Goal: Task Accomplishment & Management: Complete application form

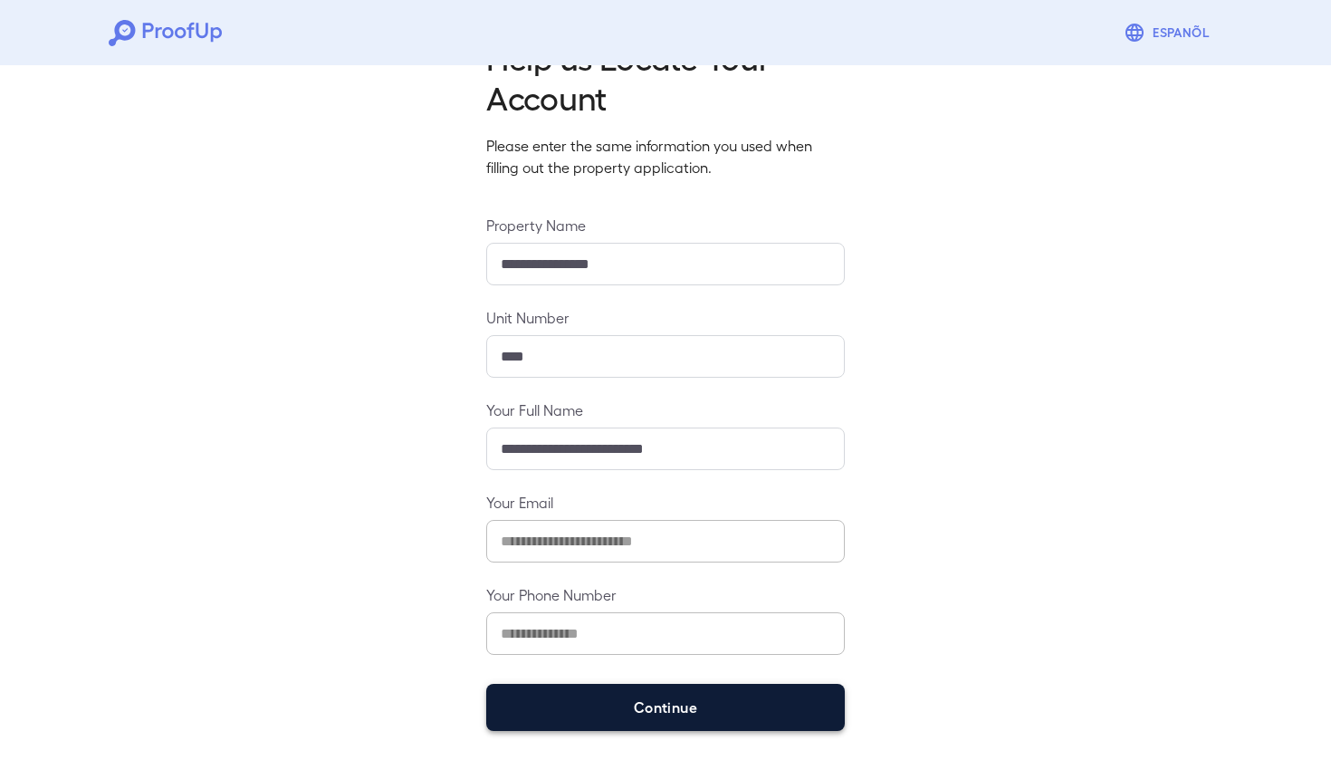
scroll to position [59, 0]
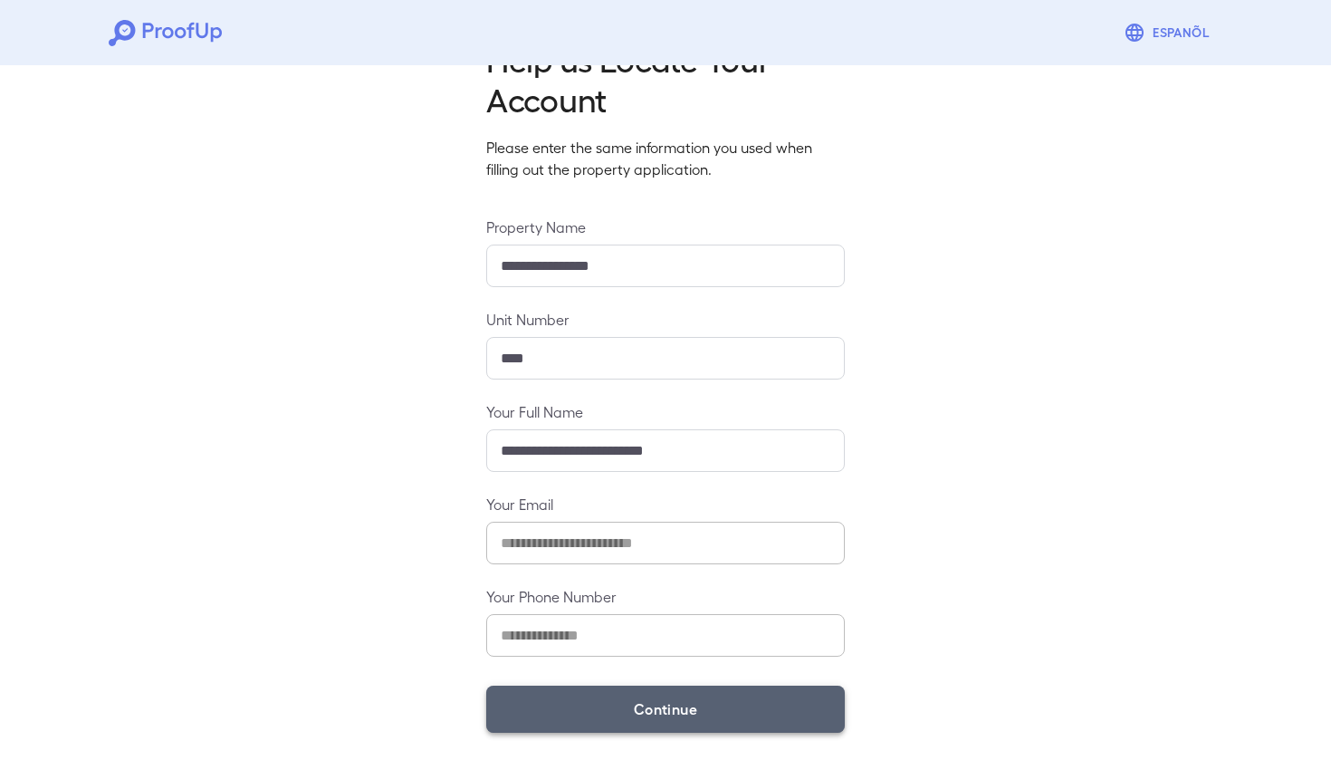
click at [640, 700] on button "Continue" at bounding box center [665, 708] width 359 height 47
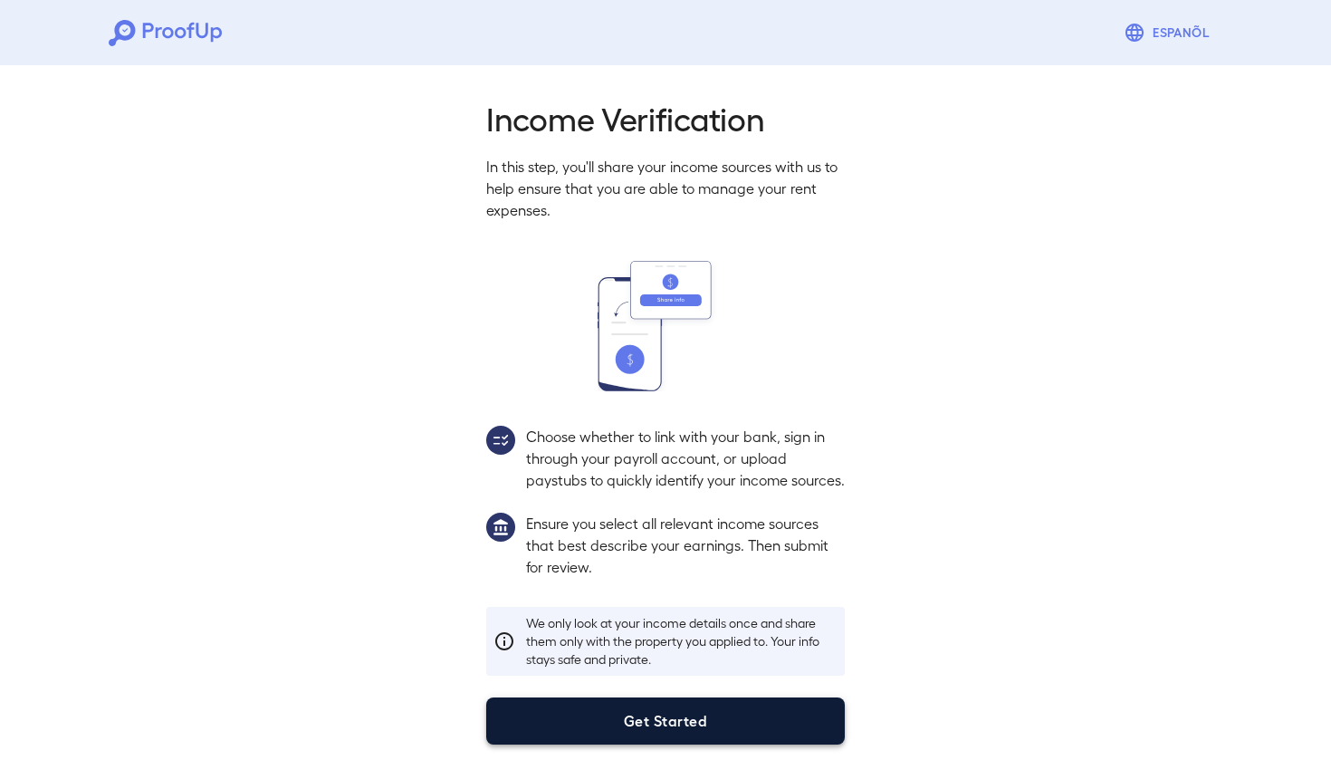
click at [654, 743] on button "Get Started" at bounding box center [665, 720] width 359 height 47
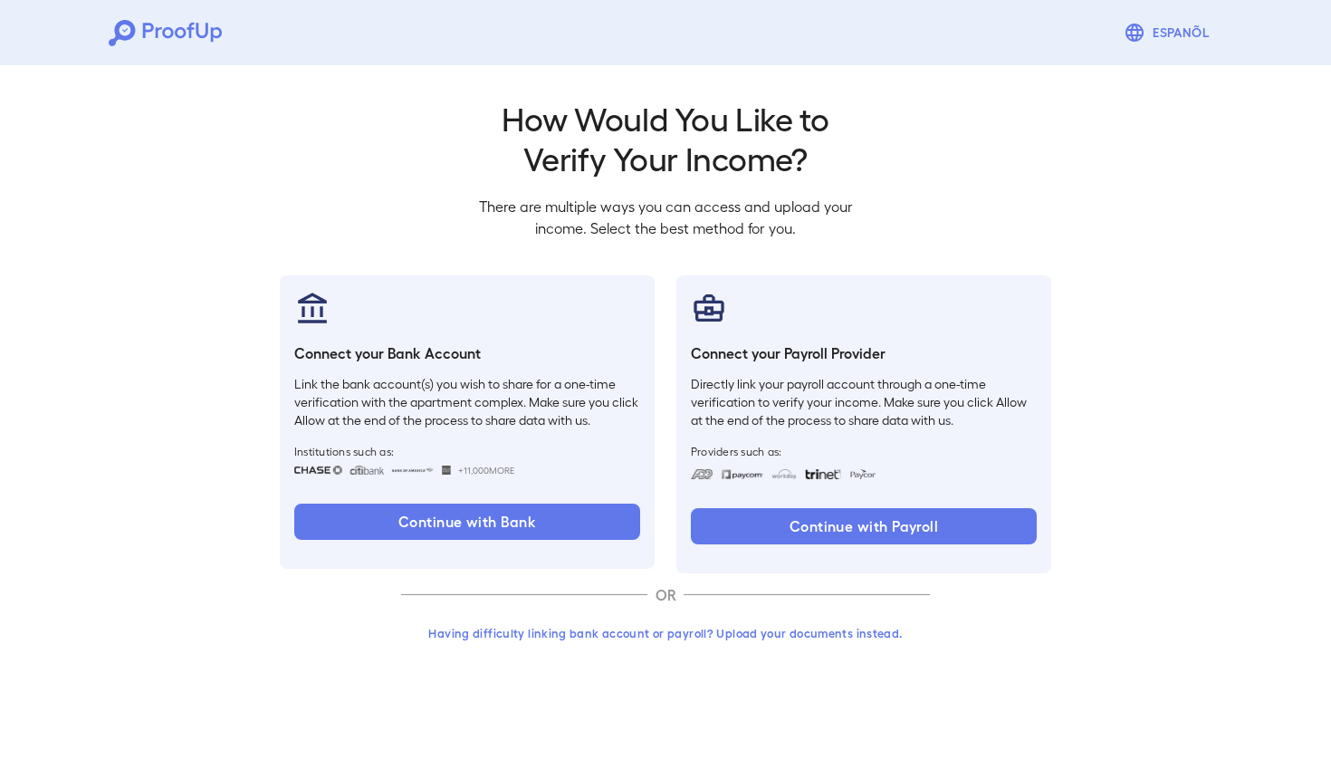
click at [575, 636] on button "Having difficulty linking bank account or payroll? Upload your documents instea…" at bounding box center [665, 633] width 529 height 33
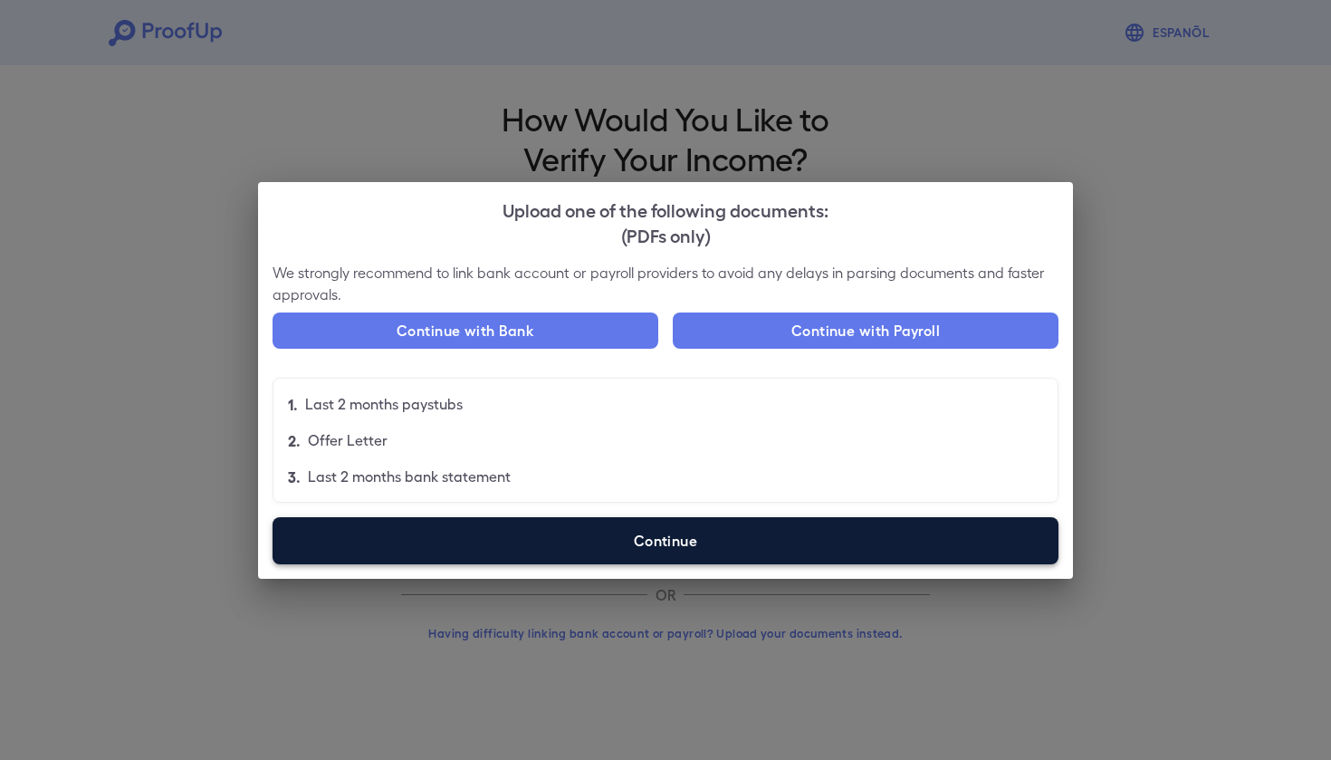
click at [587, 531] on label "Continue" at bounding box center [666, 540] width 786 height 47
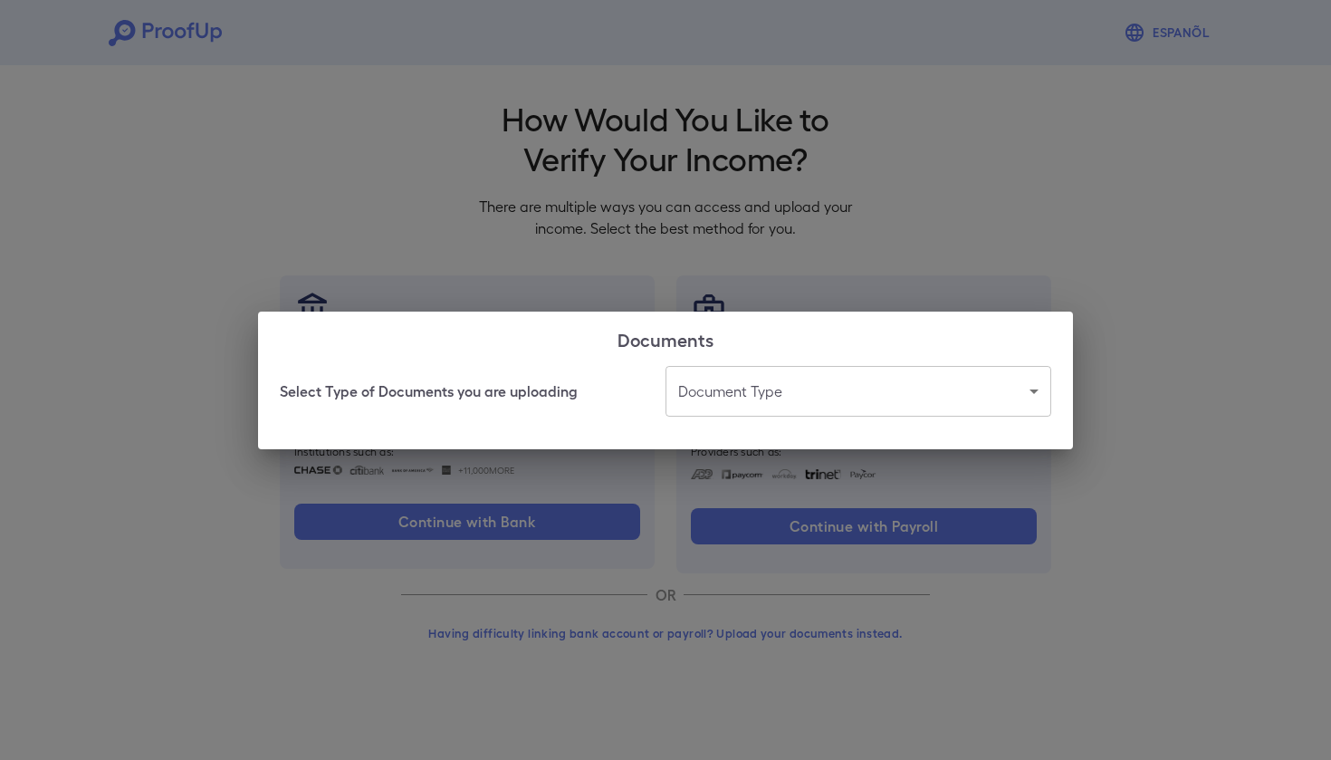
click at [742, 423] on div "Select Type of Documents you are uploading Document Type ​ ​" at bounding box center [665, 407] width 815 height 83
click at [737, 409] on body "Espanõl Go back How Would You Like to Verify Your Income? There are multiple wa…" at bounding box center [665, 346] width 1331 height 692
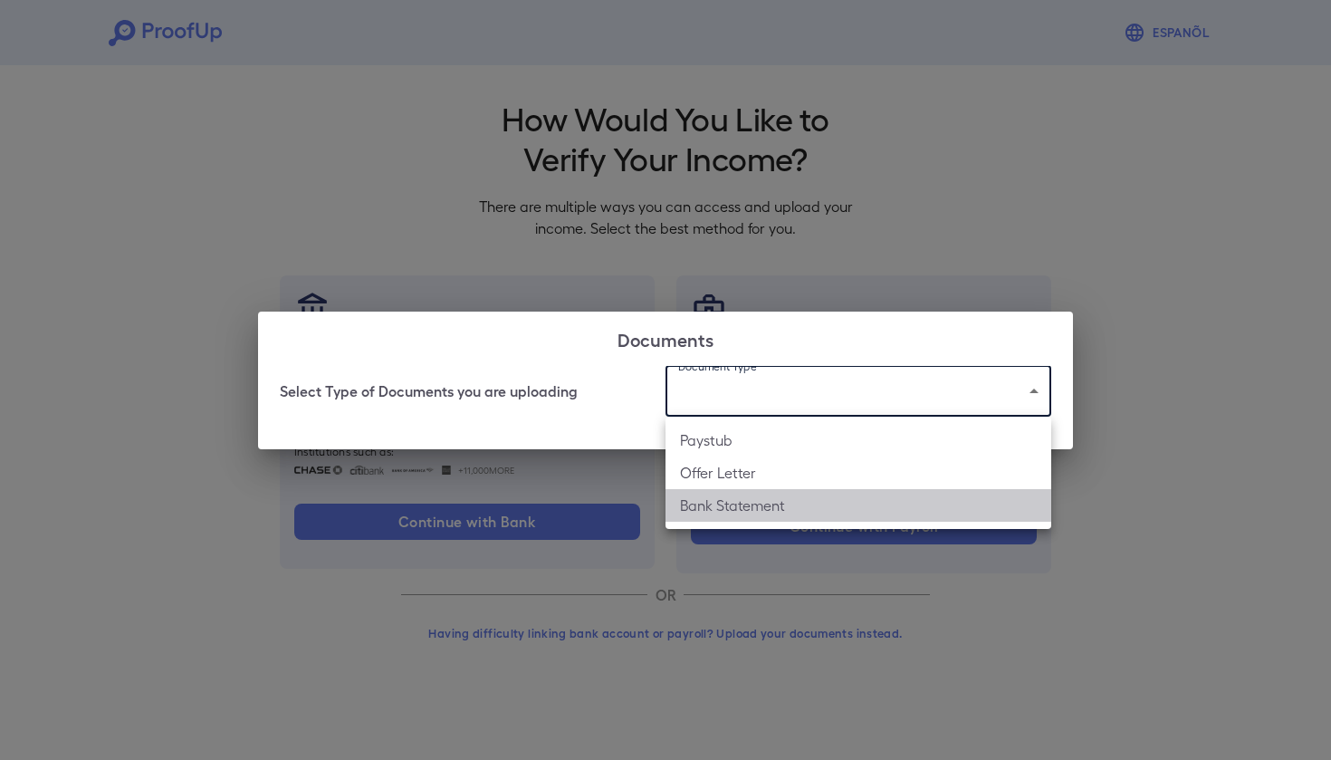
click at [746, 503] on li "Bank Statement" at bounding box center [858, 505] width 386 height 33
type input "**********"
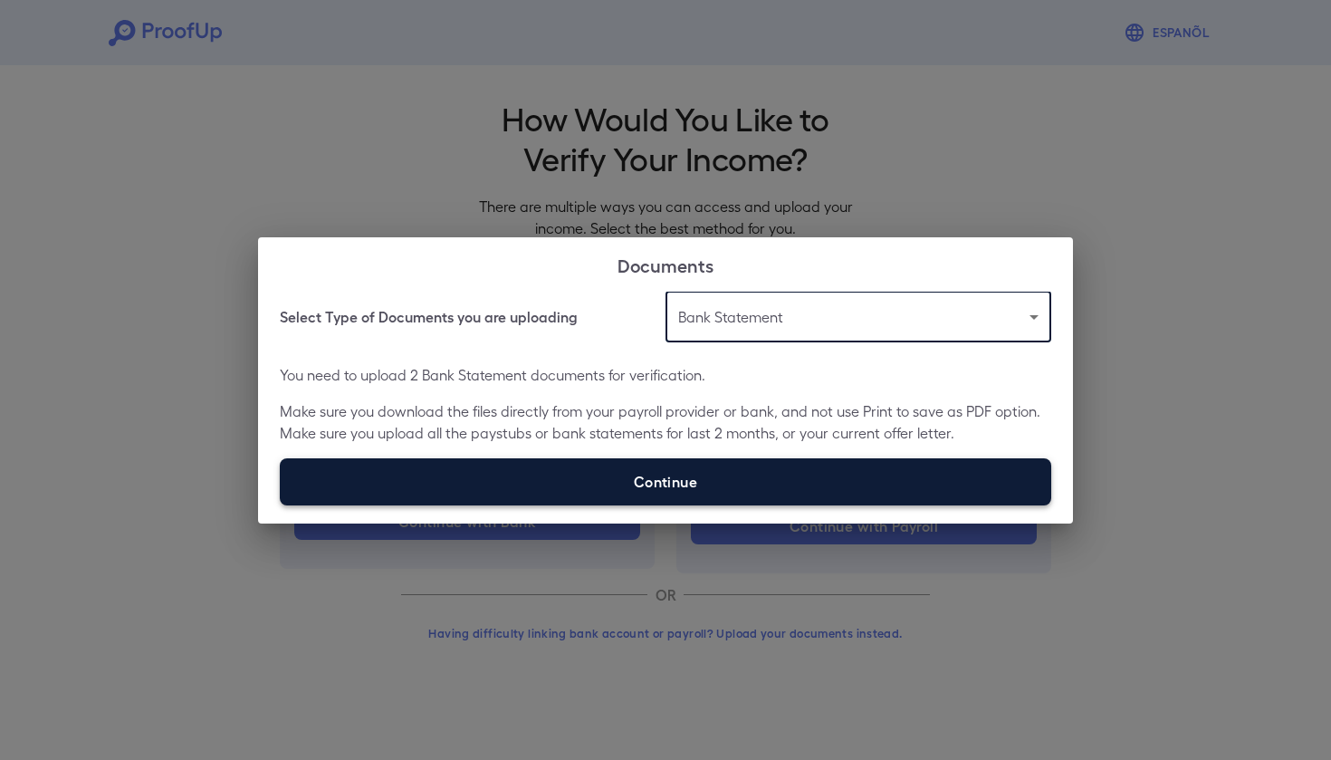
click at [532, 487] on label "Continue" at bounding box center [665, 481] width 771 height 47
click at [281, 504] on input "Continue" at bounding box center [280, 504] width 1 height 1
type input "**********"
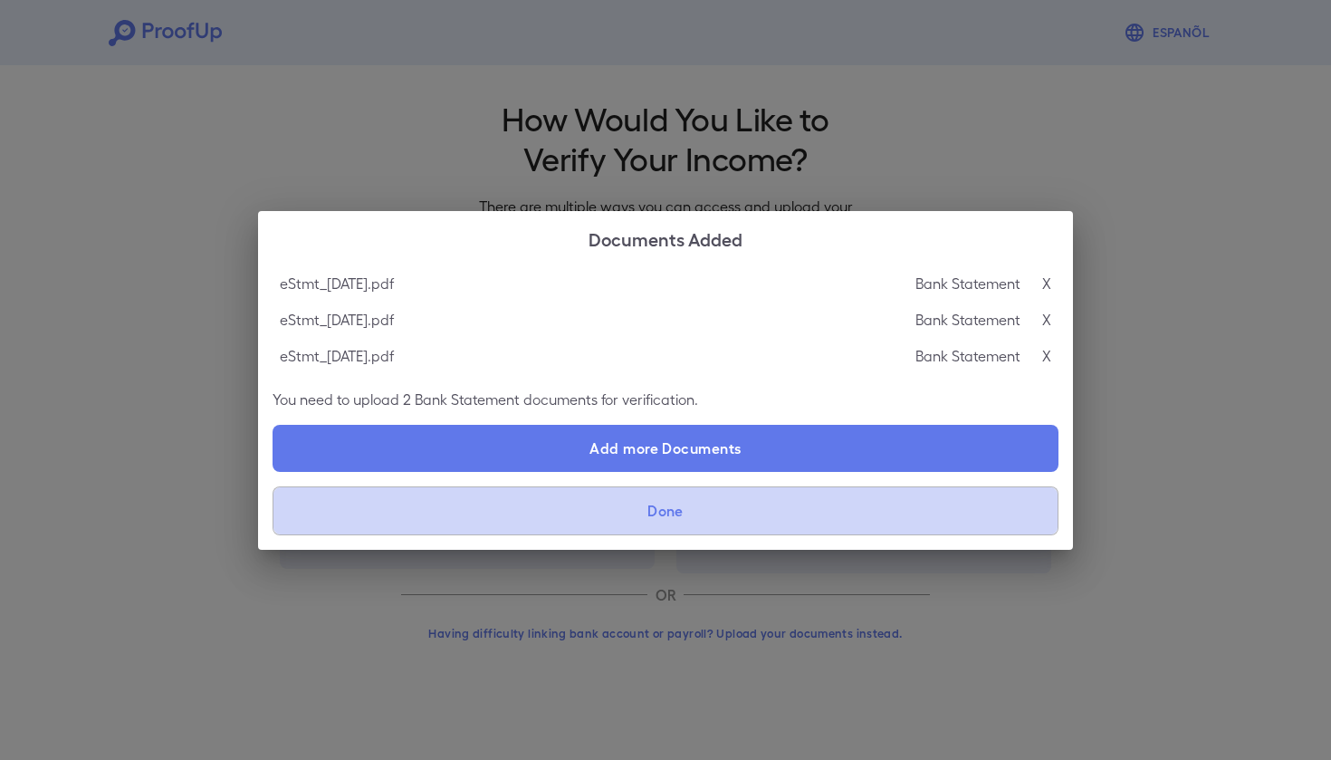
click at [658, 529] on button "Done" at bounding box center [666, 510] width 786 height 49
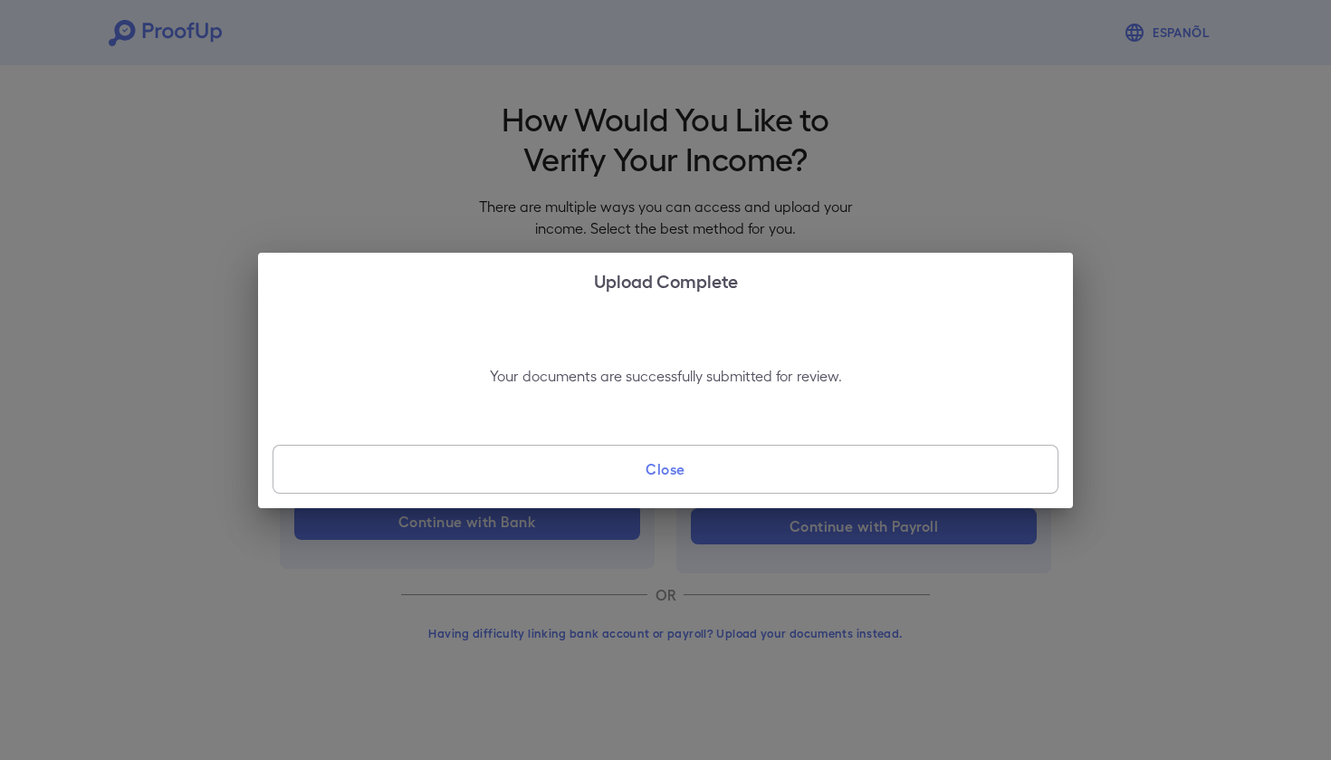
click at [658, 489] on button "Close" at bounding box center [666, 469] width 786 height 49
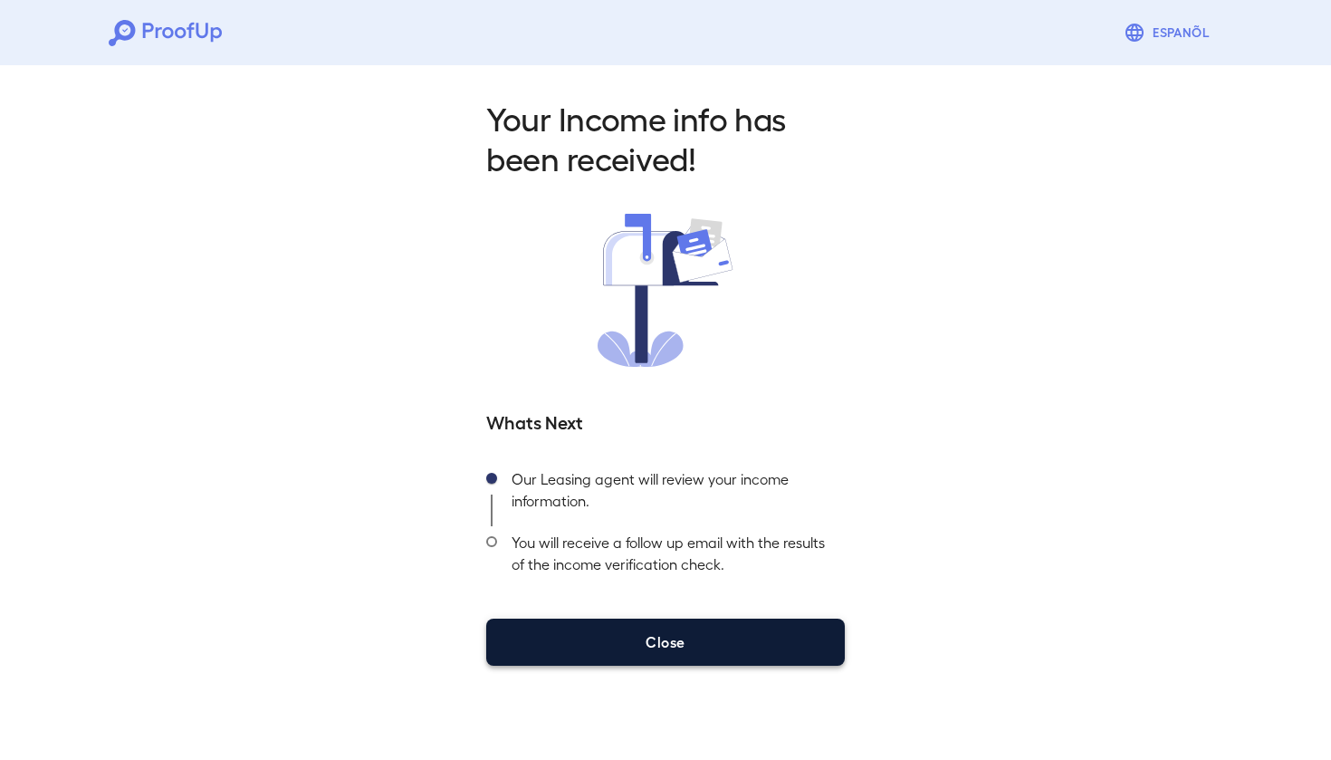
click at [674, 627] on button "Close" at bounding box center [665, 641] width 359 height 47
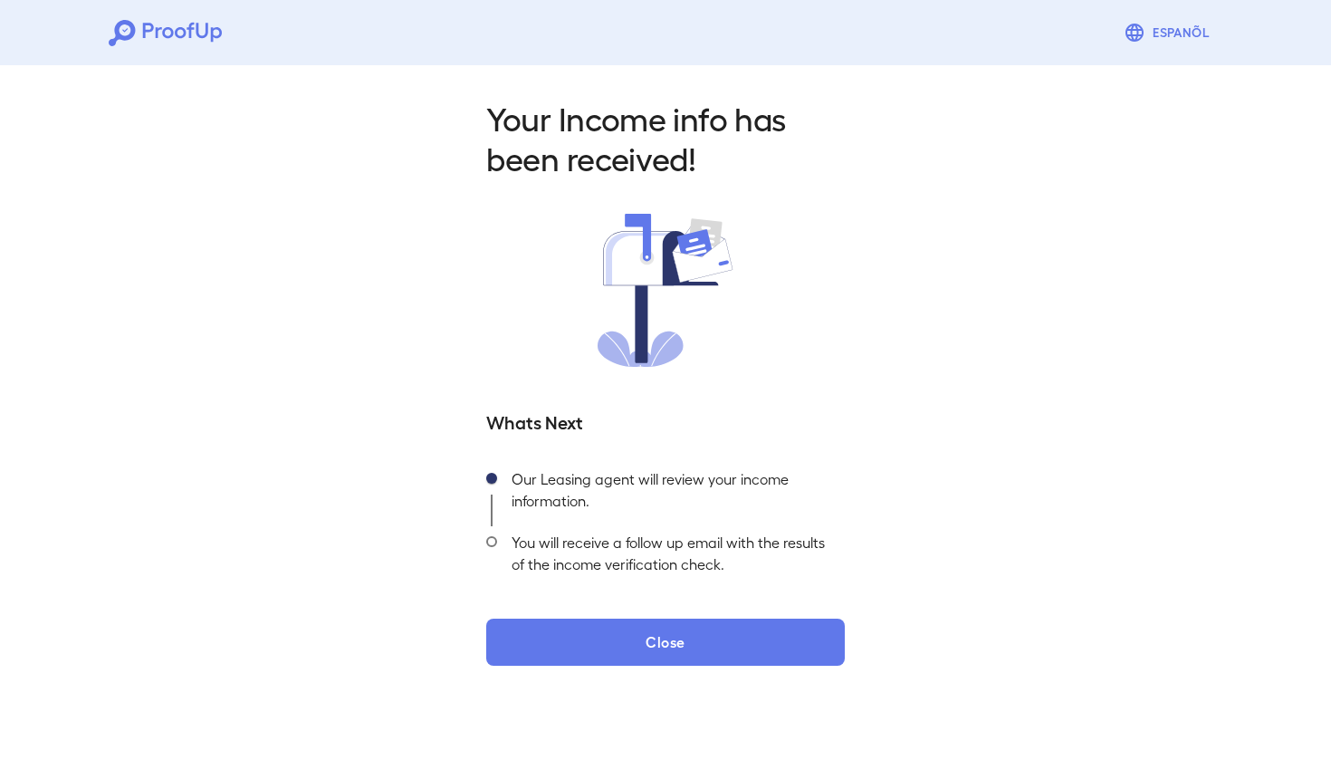
click at [697, 596] on div "Your Income info has been received! Whats Next Our Leasing agent will review yo…" at bounding box center [665, 382] width 402 height 568
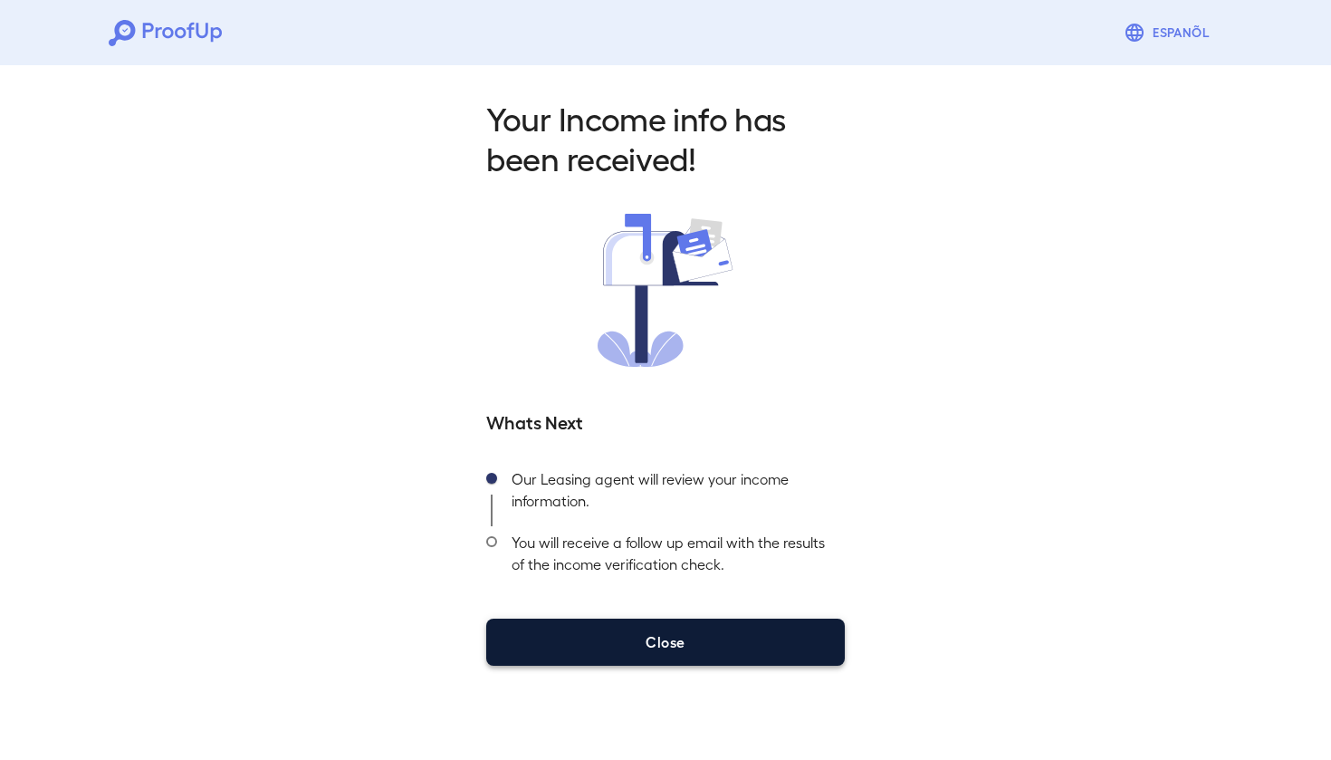
click at [675, 621] on button "Close" at bounding box center [665, 641] width 359 height 47
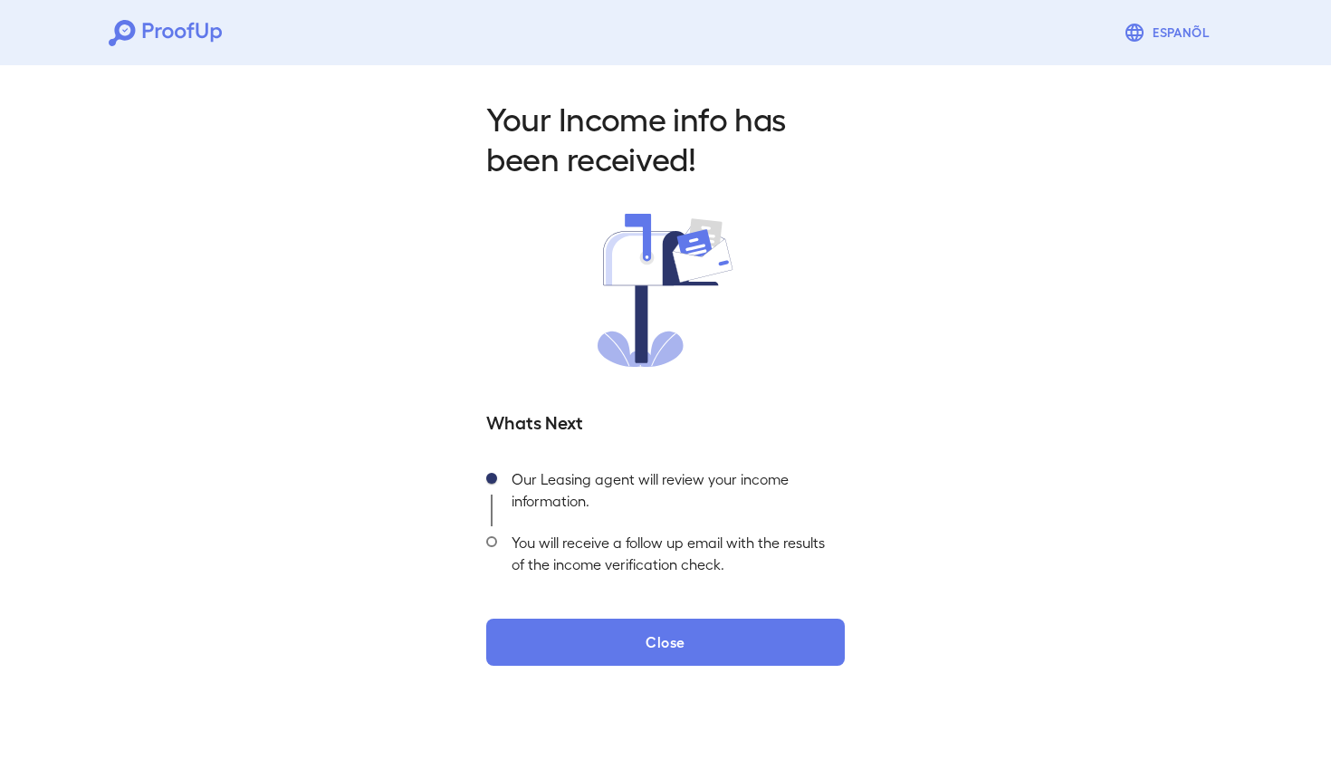
click at [653, 615] on div "Your Income info has been received! Whats Next Our Leasing agent will review yo…" at bounding box center [665, 382] width 402 height 568
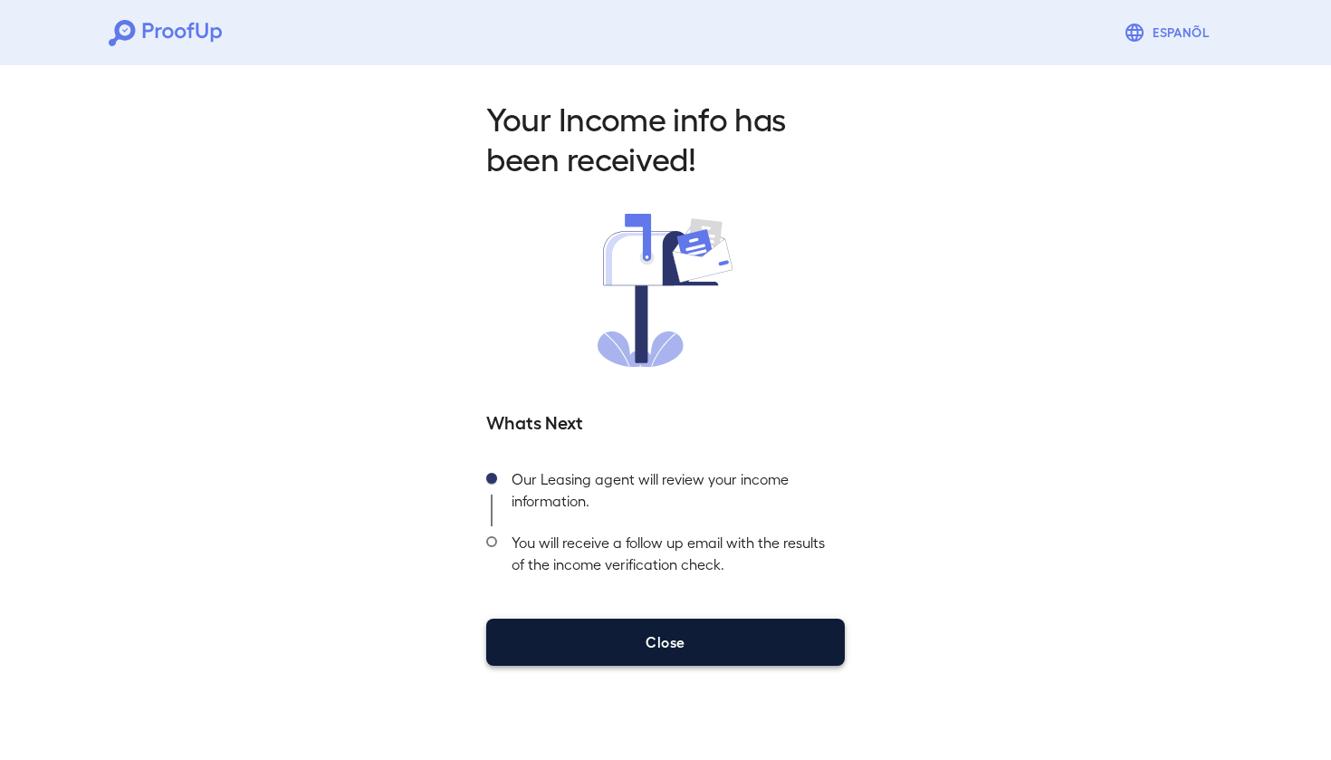
click at [669, 631] on button "Close" at bounding box center [665, 641] width 359 height 47
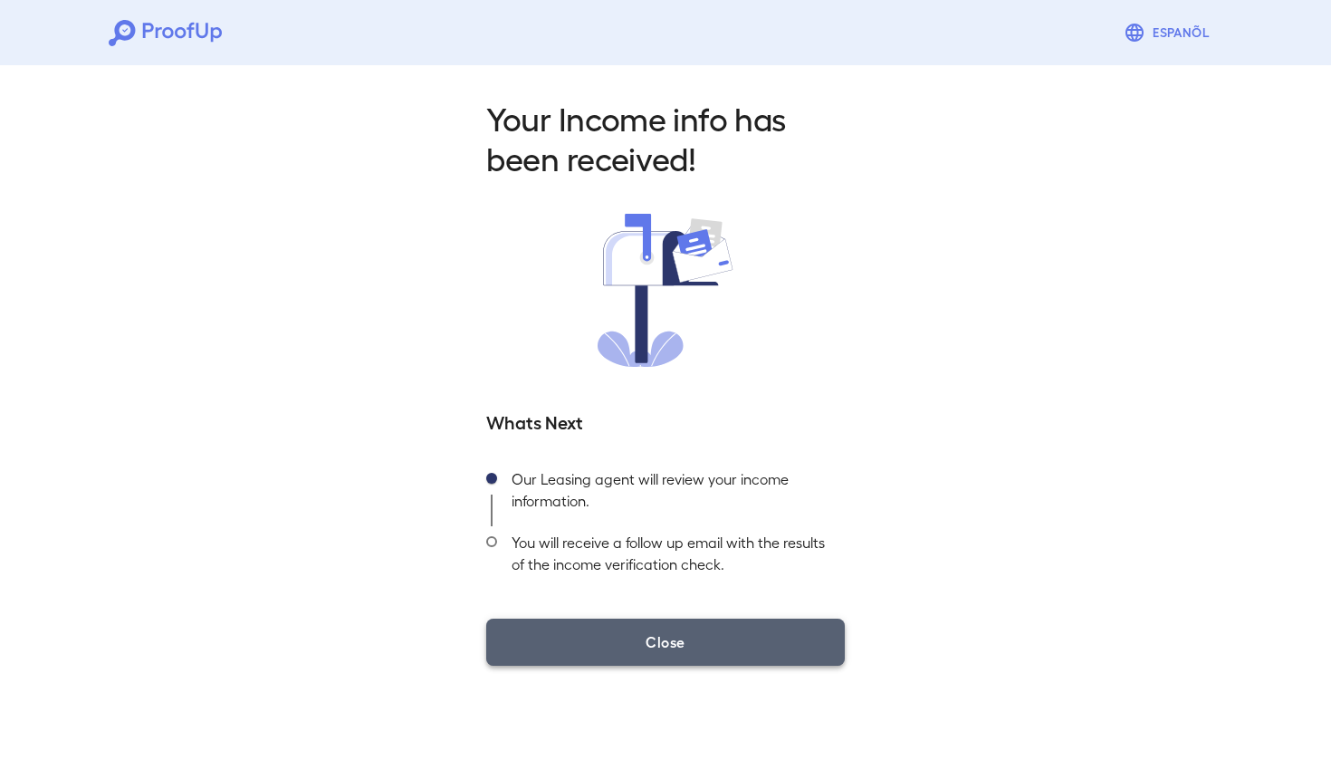
click at [699, 646] on button "Close" at bounding box center [665, 641] width 359 height 47
click at [661, 638] on button "Close" at bounding box center [665, 641] width 359 height 47
